Goal: Task Accomplishment & Management: Use online tool/utility

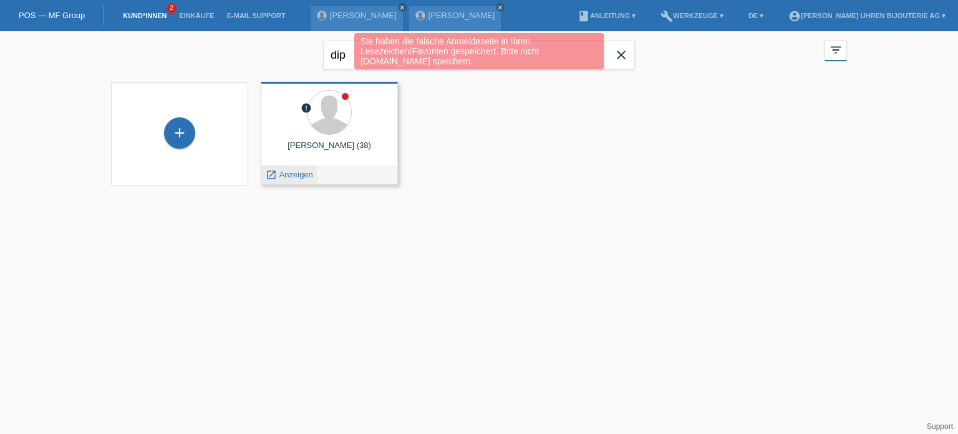
click at [289, 177] on span "Anzeigen" at bounding box center [296, 174] width 34 height 9
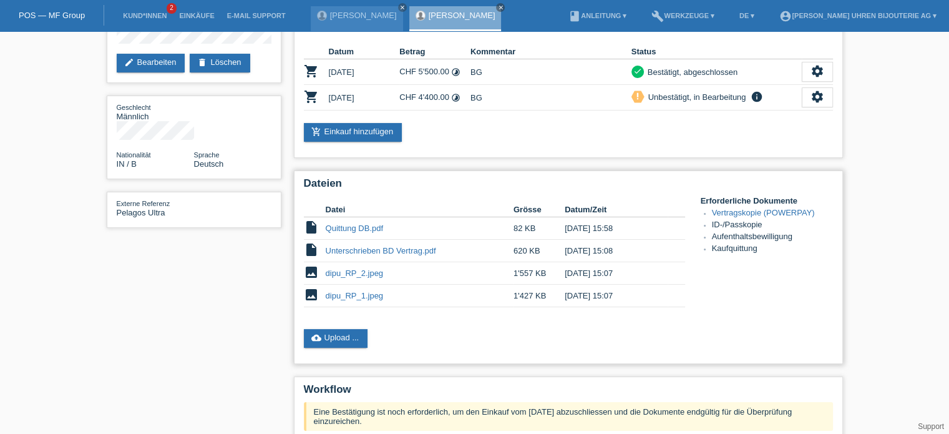
scroll to position [125, 0]
click at [337, 341] on link "cloud_upload Upload ..." at bounding box center [336, 337] width 64 height 19
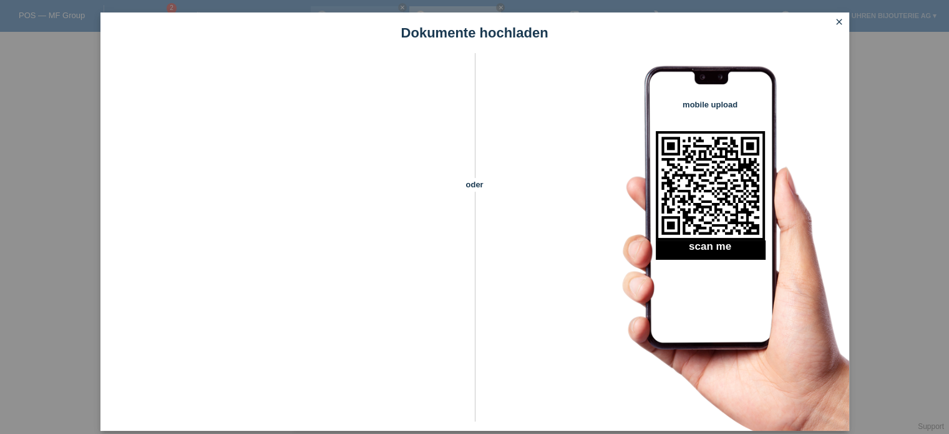
scroll to position [250, 0]
click at [838, 21] on icon "close" at bounding box center [839, 22] width 10 height 10
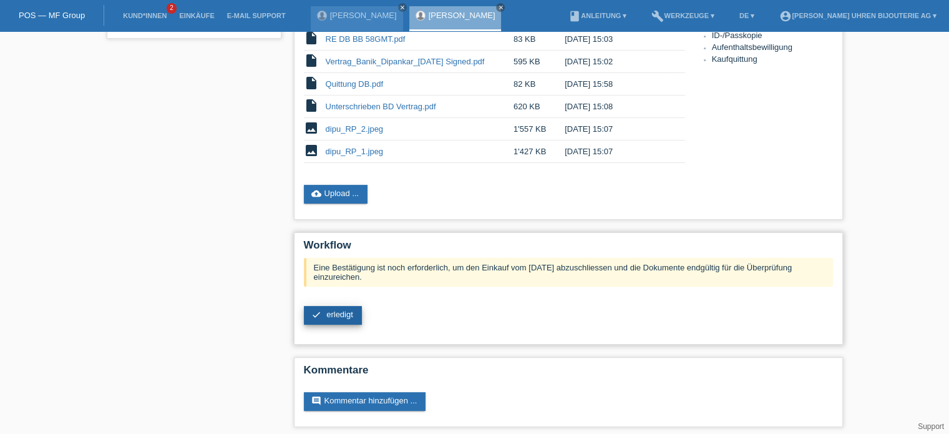
scroll to position [318, 0]
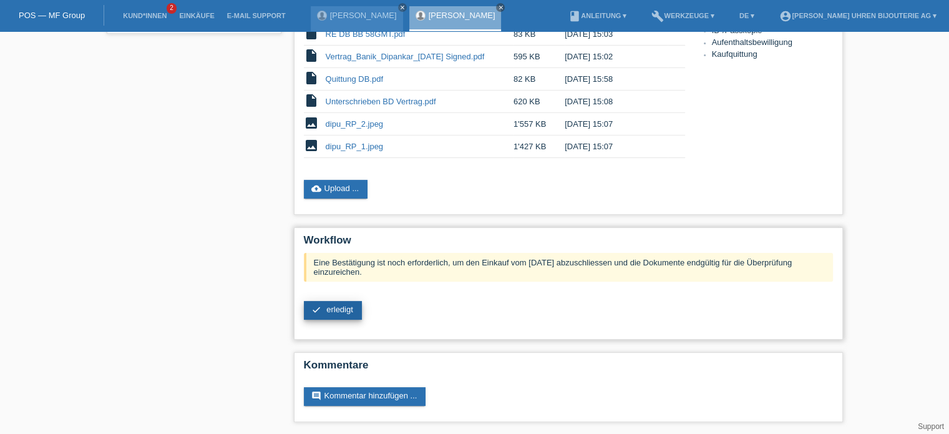
click at [333, 306] on span "erledigt" at bounding box center [339, 308] width 27 height 9
